Goal: Task Accomplishment & Management: Use online tool/utility

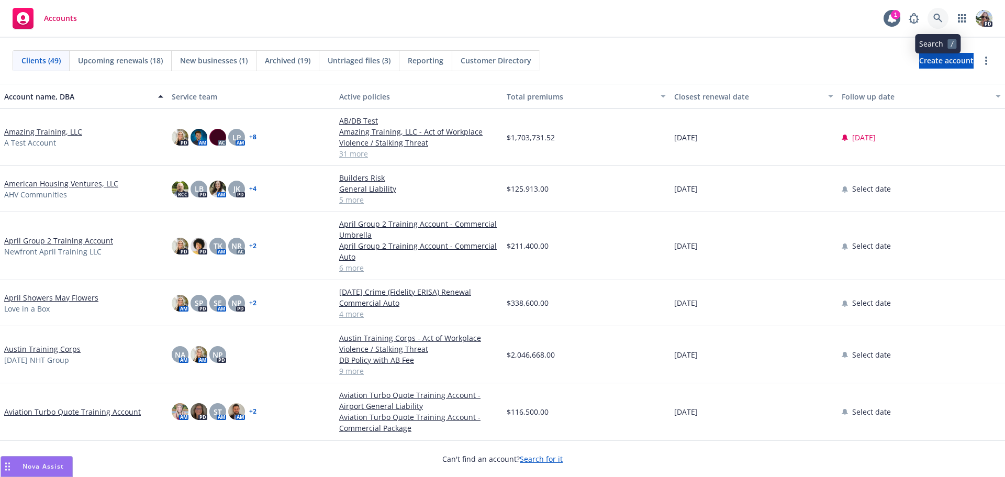
click at [937, 15] on icon at bounding box center [938, 18] width 9 height 9
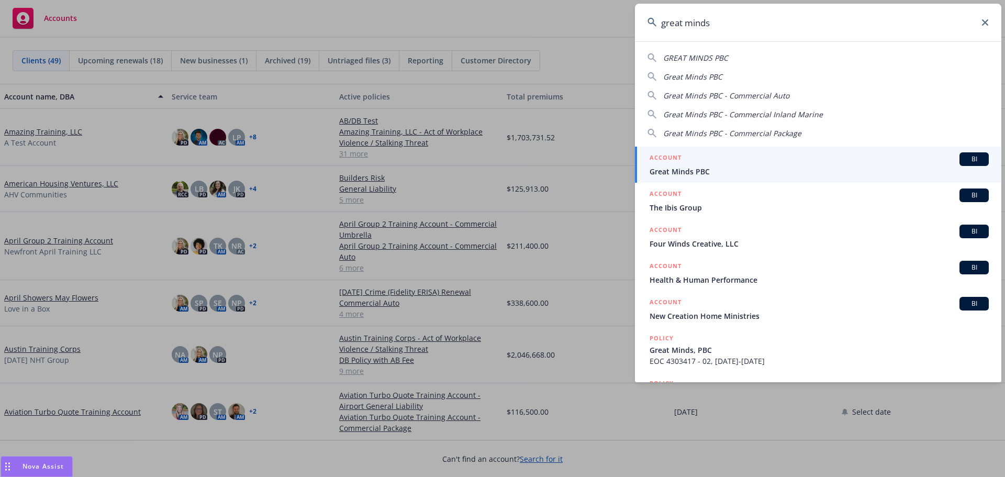
type input "great minds"
drag, startPoint x: 718, startPoint y: 166, endPoint x: 709, endPoint y: 162, distance: 10.1
click at [718, 166] on span "Great Minds PBC" at bounding box center [819, 171] width 339 height 11
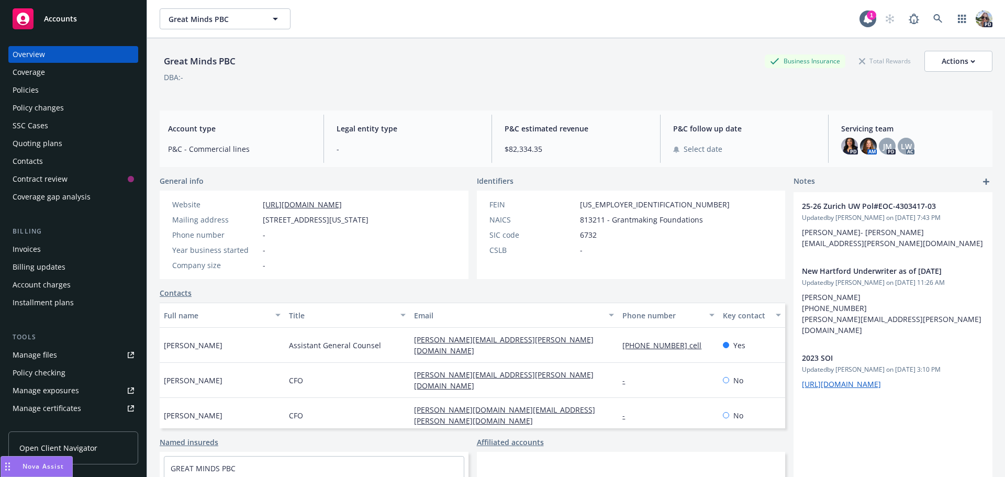
drag, startPoint x: 21, startPoint y: 370, endPoint x: 25, endPoint y: 252, distance: 117.9
click at [22, 370] on div "Policy checking" at bounding box center [39, 372] width 53 height 17
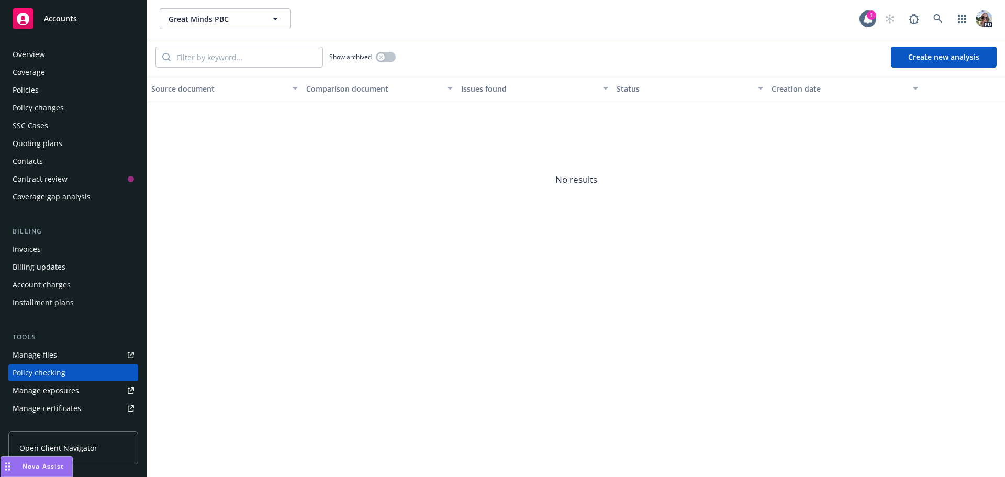
click at [26, 92] on div "Policies" at bounding box center [26, 90] width 26 height 17
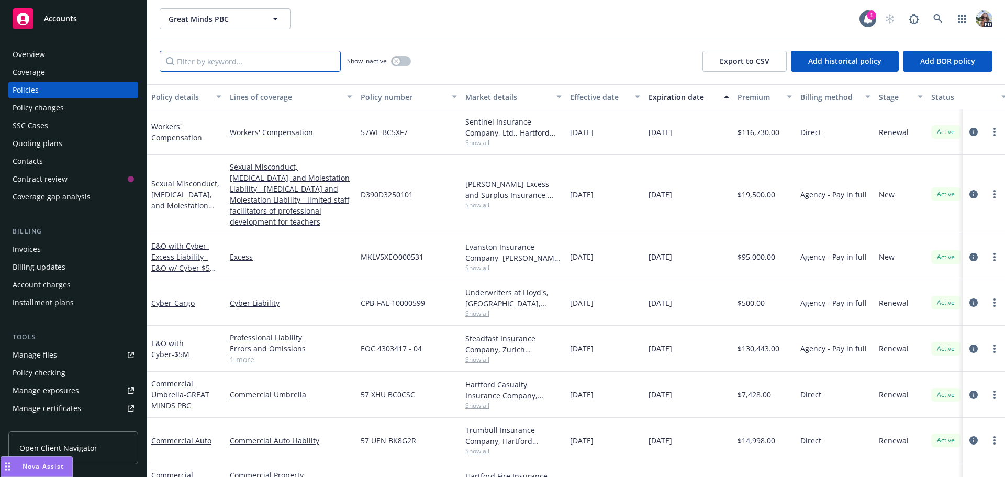
click at [209, 64] on input "Filter by keyword..." at bounding box center [250, 61] width 181 height 21
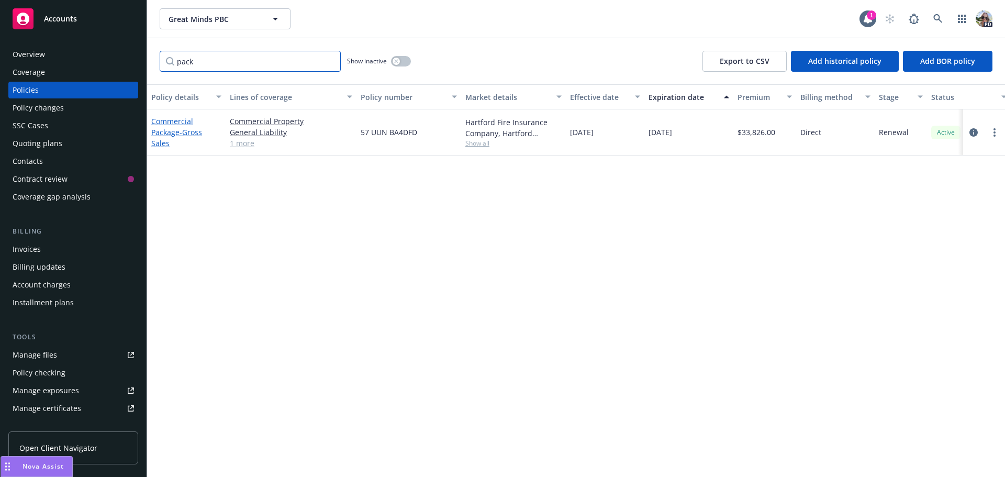
type input "pack"
click at [170, 127] on link "Commercial Package - Gross Sales" at bounding box center [176, 132] width 51 height 32
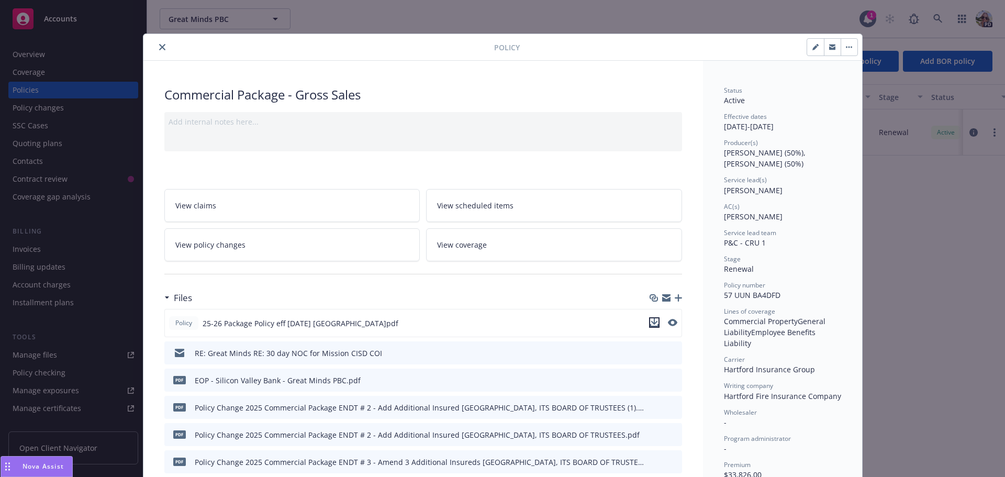
click at [650, 323] on icon "download file" at bounding box center [654, 322] width 8 height 8
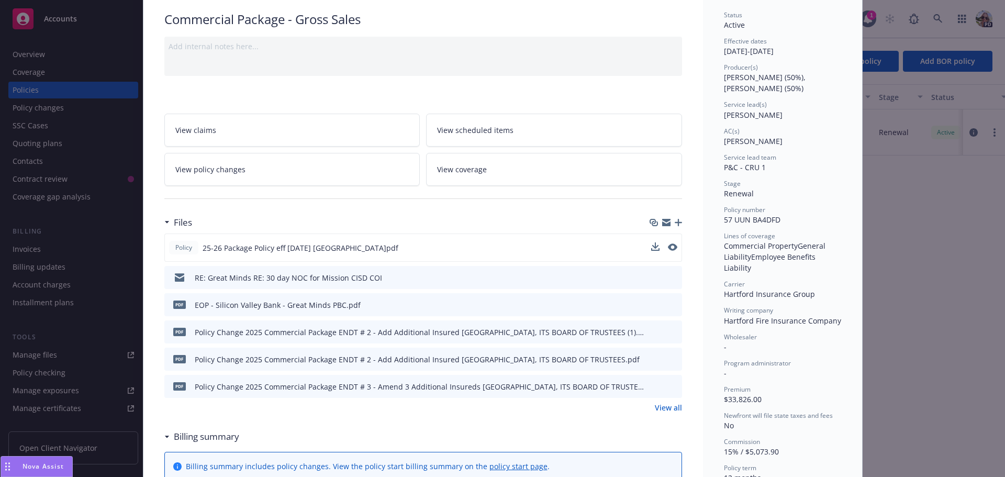
scroll to position [141, 0]
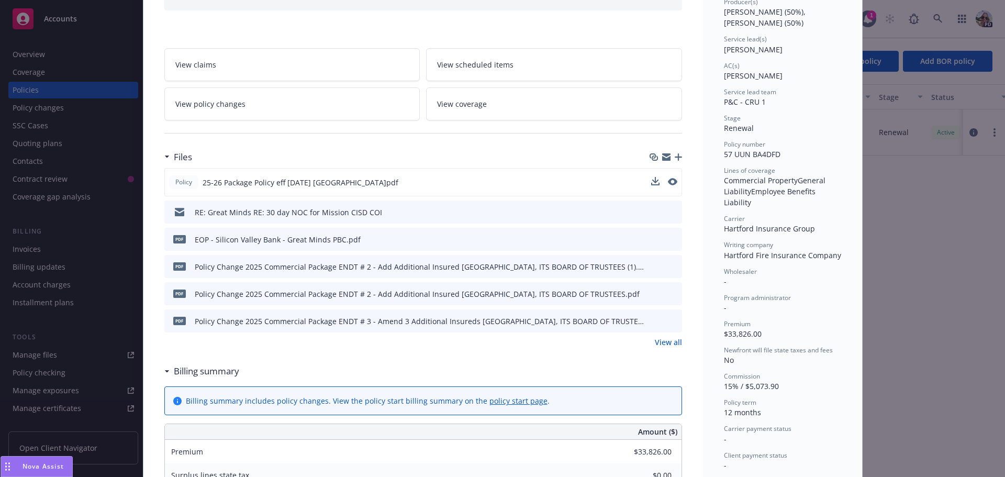
click at [660, 344] on link "View all" at bounding box center [668, 342] width 27 height 11
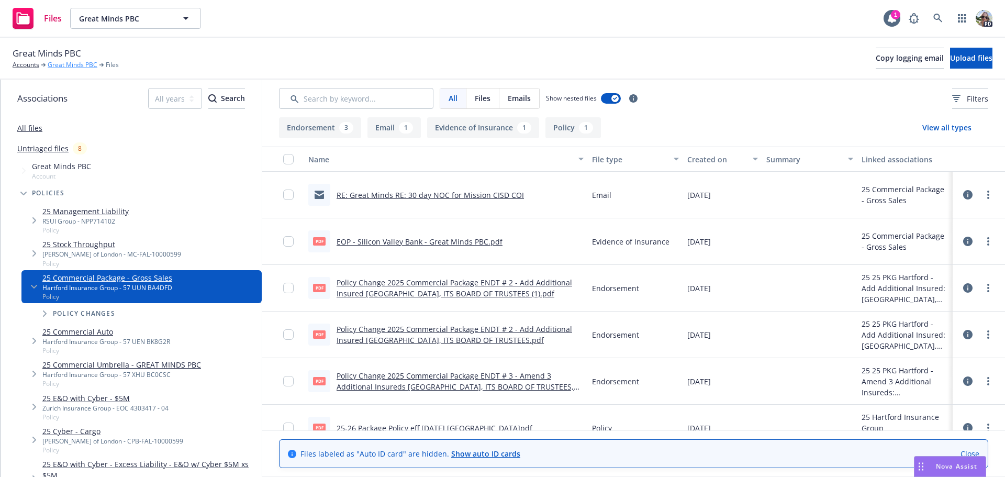
click at [68, 62] on link "Great Minds PBC" at bounding box center [73, 64] width 50 height 9
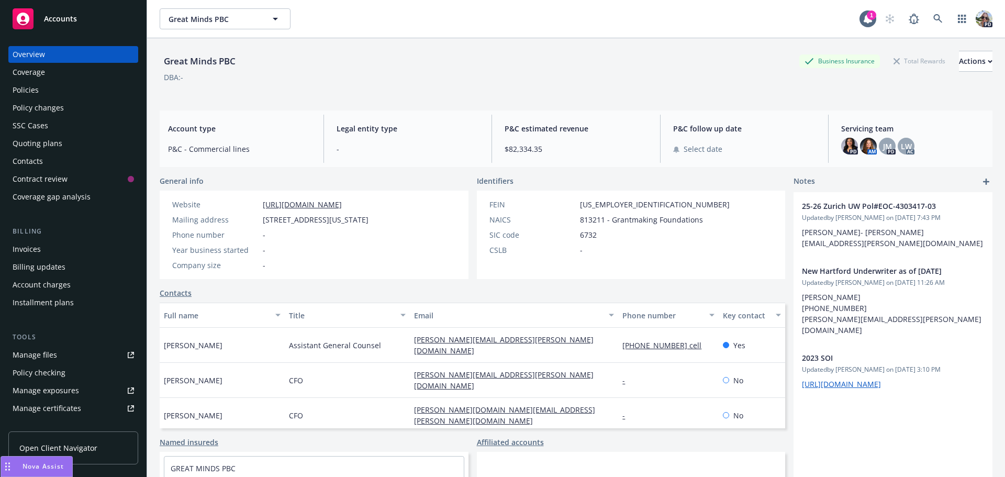
click at [43, 87] on div "Policies" at bounding box center [73, 90] width 121 height 17
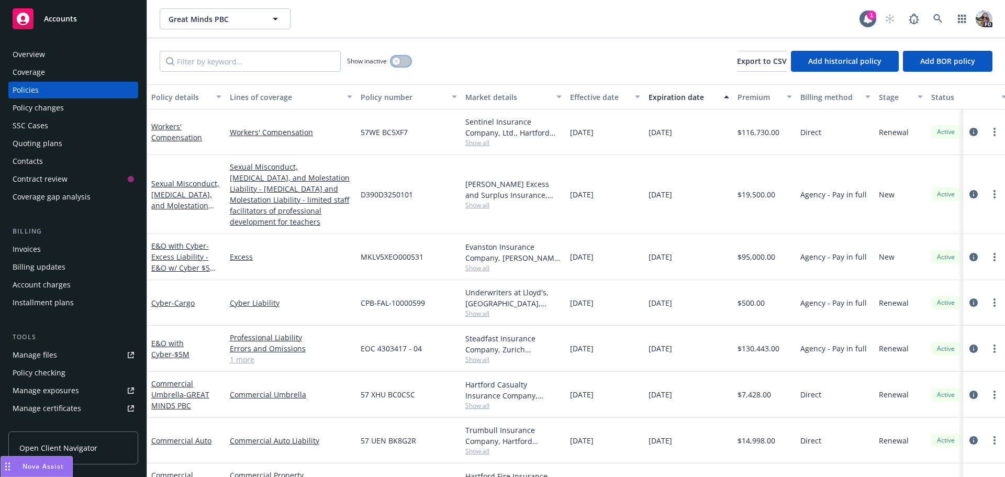
click at [401, 65] on button "button" at bounding box center [401, 61] width 20 height 10
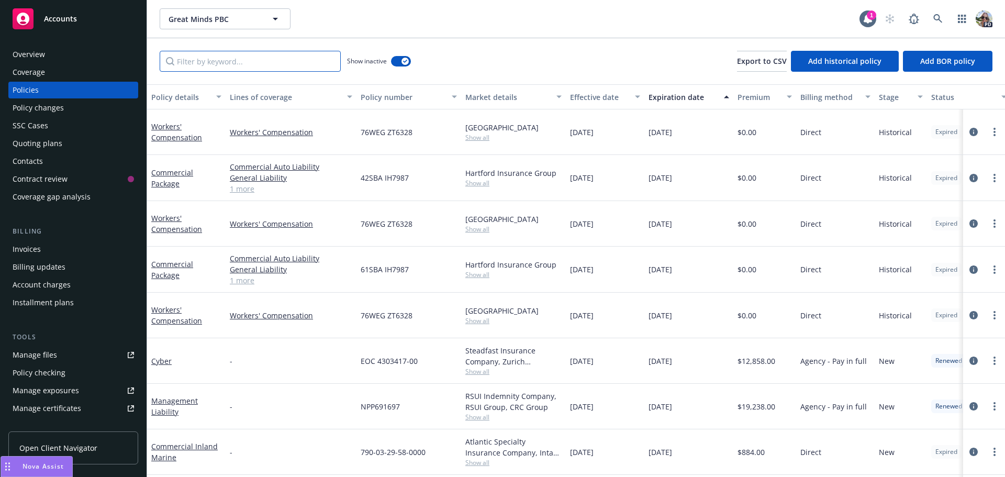
click at [252, 57] on input "Filter by keyword..." at bounding box center [250, 61] width 181 height 21
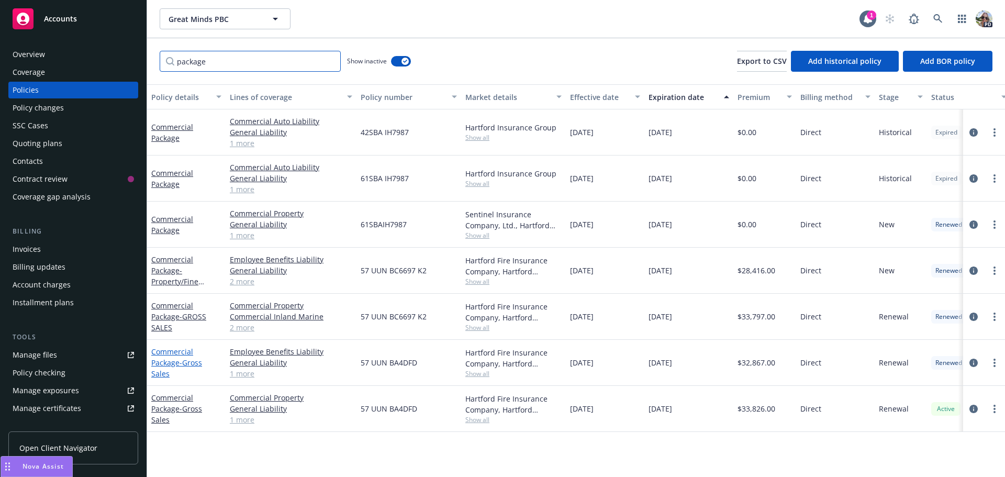
type input "package"
click at [165, 362] on link "Commercial Package - Gross Sales" at bounding box center [176, 363] width 51 height 32
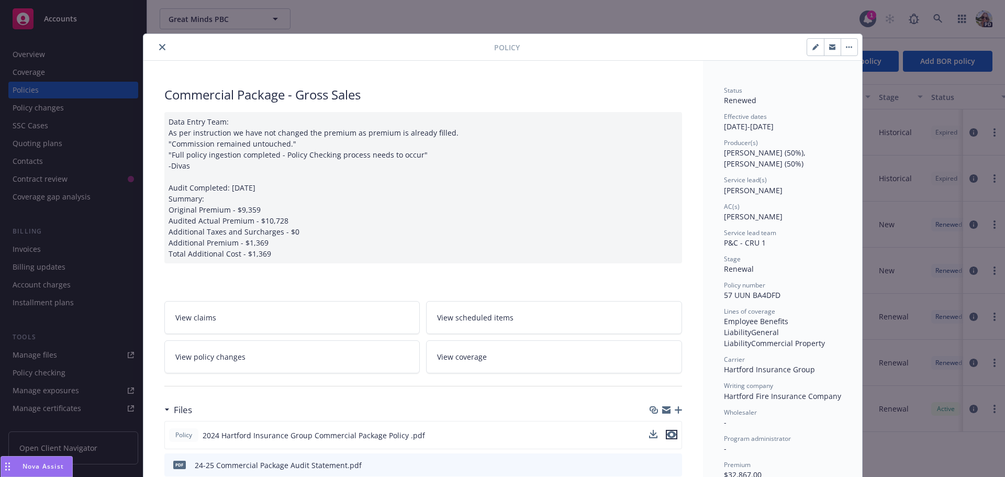
click at [667, 433] on icon "preview file" at bounding box center [671, 434] width 9 height 7
click at [652, 436] on icon "download file" at bounding box center [654, 434] width 8 height 8
click at [159, 49] on icon "close" at bounding box center [162, 47] width 6 height 6
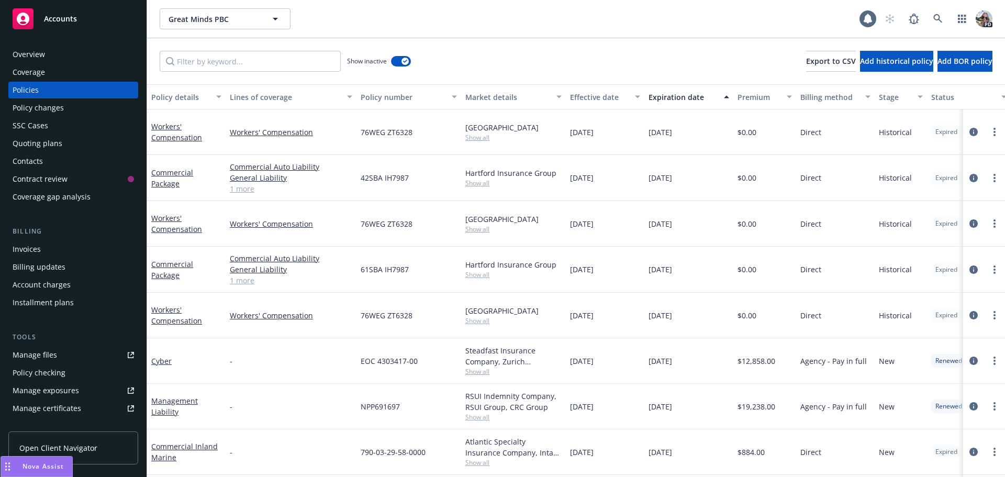
click at [34, 375] on div "Policy checking" at bounding box center [39, 372] width 53 height 17
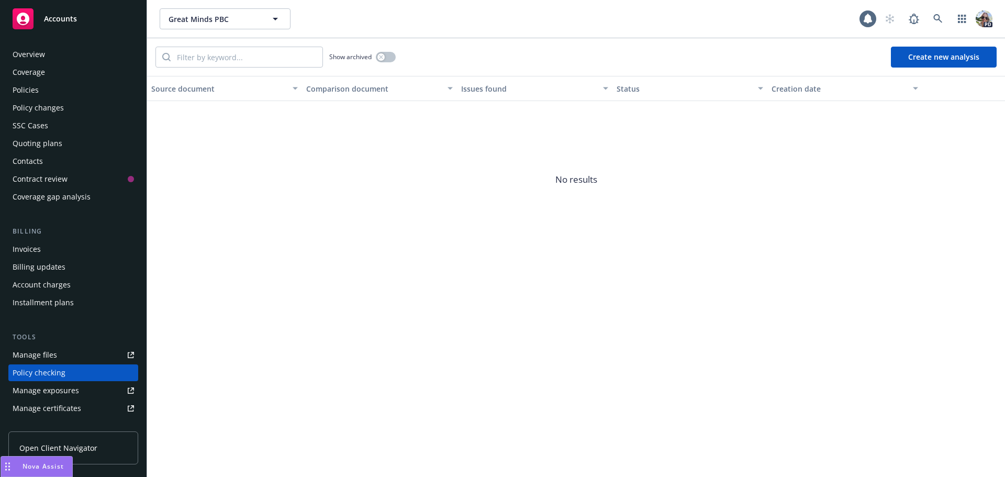
scroll to position [118, 0]
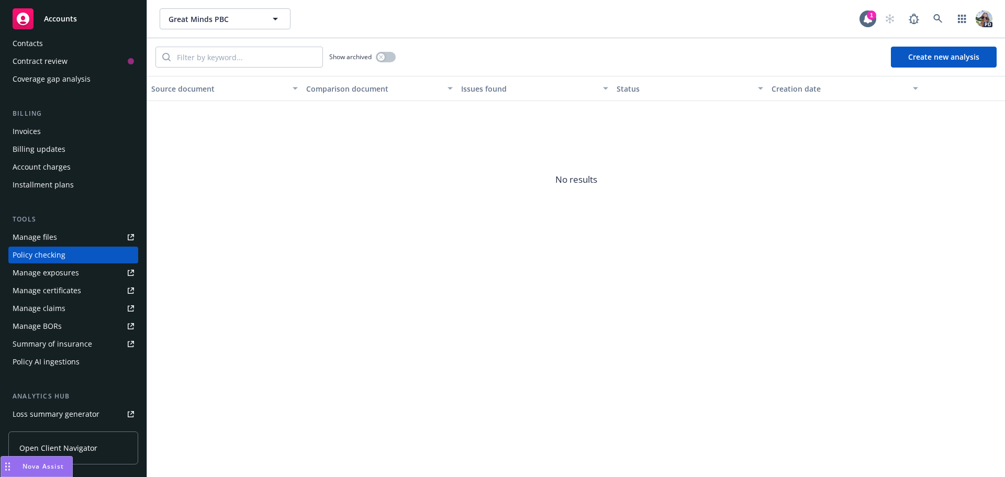
click at [906, 54] on button "Create new analysis" at bounding box center [944, 57] width 106 height 21
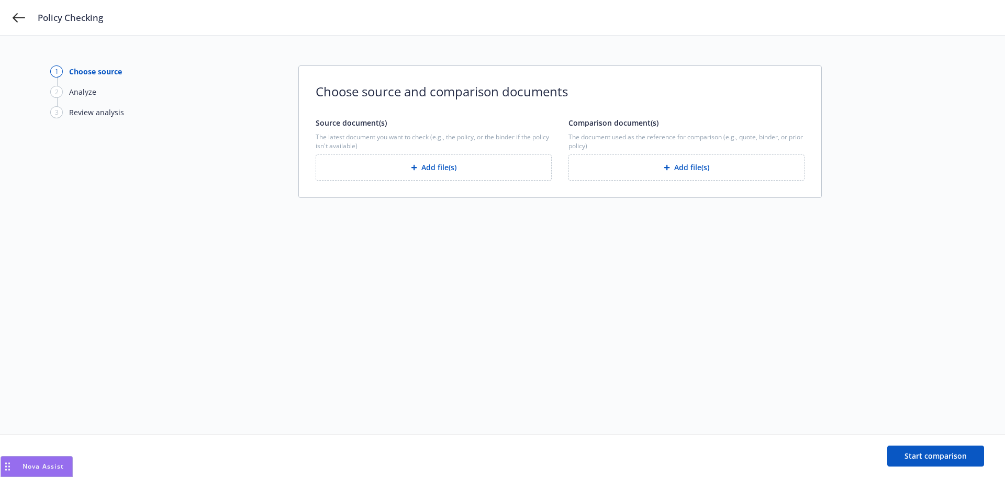
click at [374, 172] on button "Add file(s)" at bounding box center [434, 167] width 236 height 26
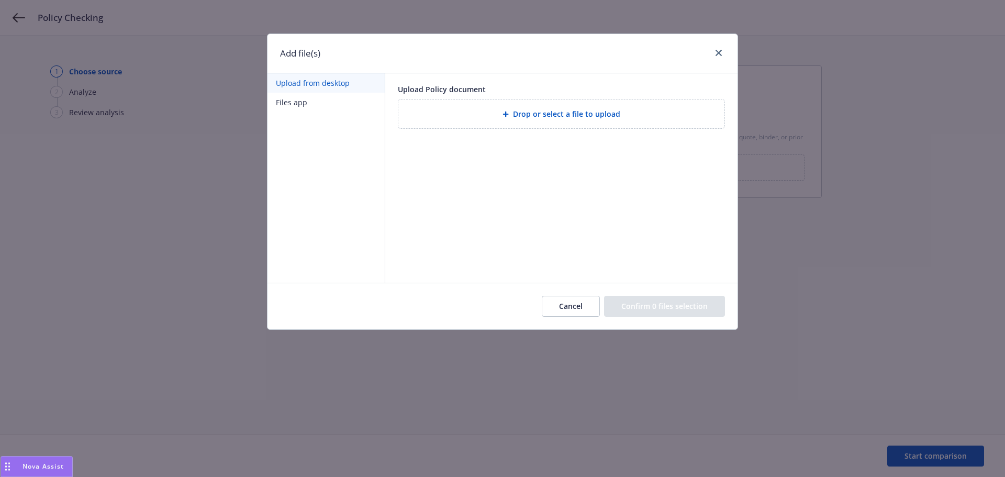
click at [487, 125] on div "Drop or select a file to upload" at bounding box center [561, 113] width 326 height 29
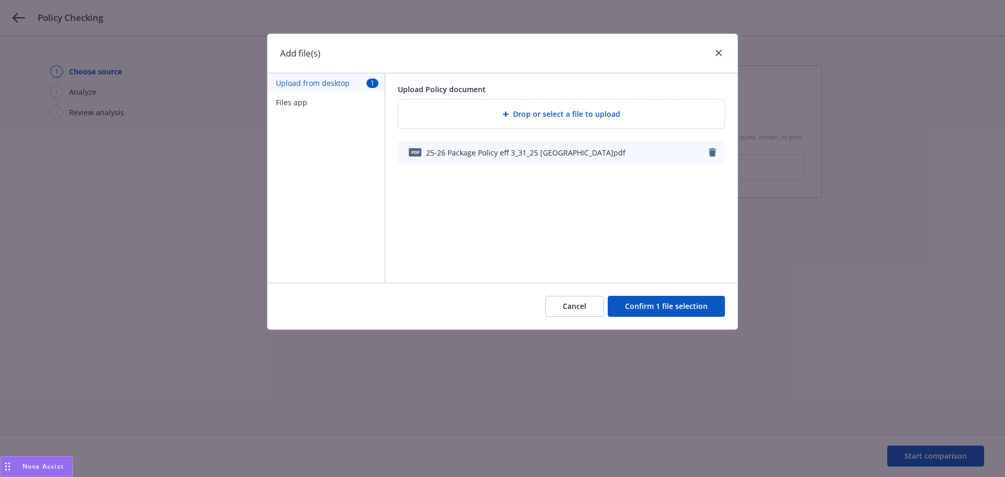
click at [708, 300] on button "Confirm 1 file selection" at bounding box center [666, 306] width 117 height 21
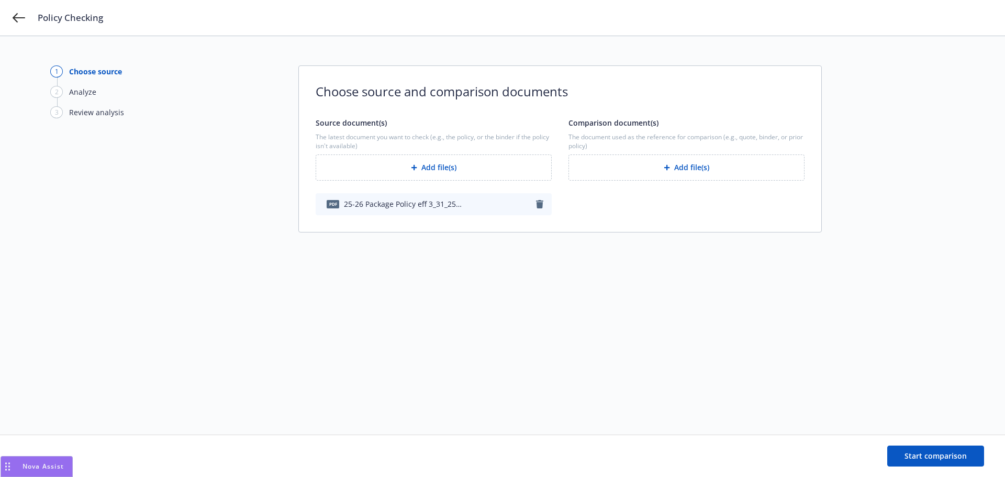
click at [630, 168] on button "Add file(s)" at bounding box center [687, 167] width 236 height 26
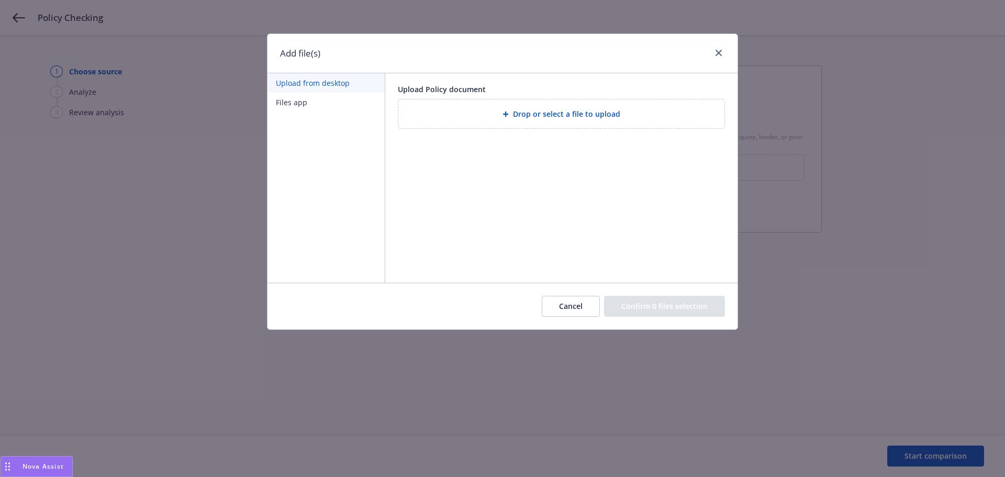
click at [515, 117] on span "Drop or select a file to upload" at bounding box center [566, 113] width 107 height 11
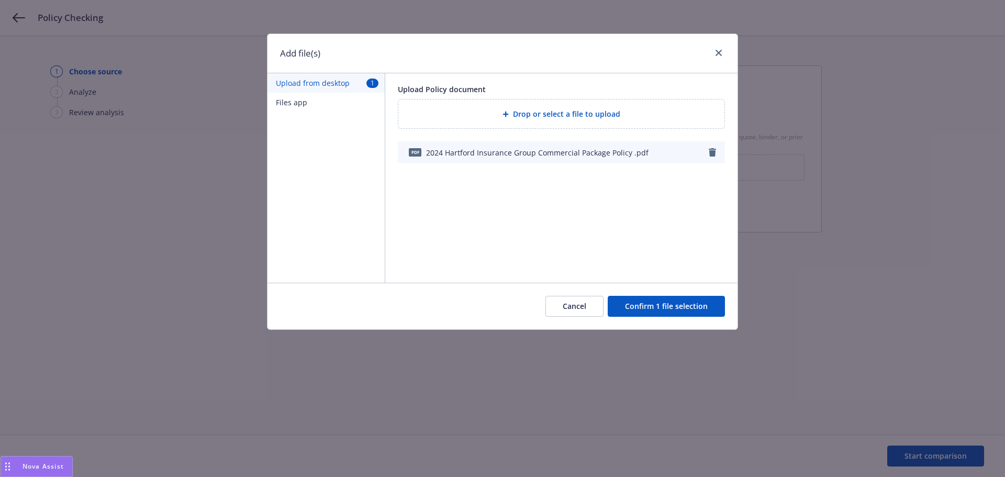
click at [664, 301] on button "Confirm 1 file selection" at bounding box center [666, 306] width 117 height 21
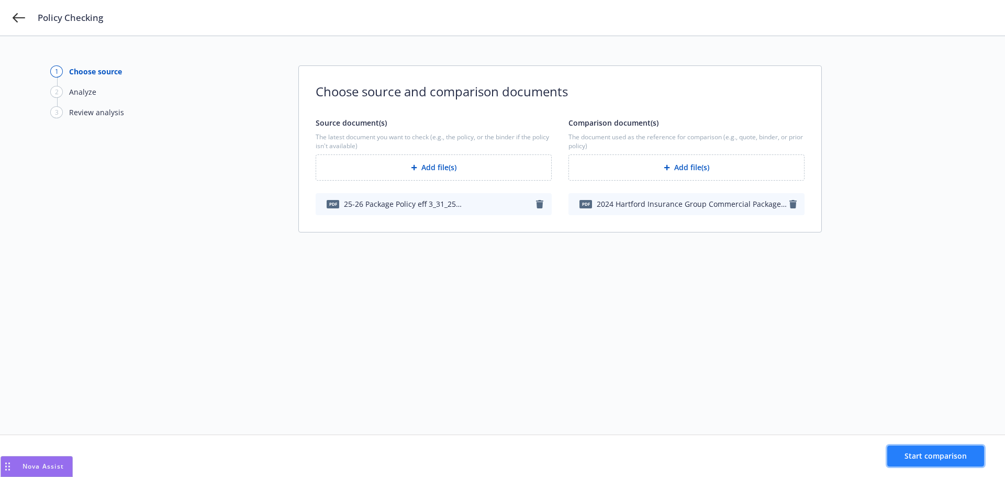
click at [950, 459] on span "Start comparison" at bounding box center [936, 456] width 62 height 10
